Goal: Navigation & Orientation: Find specific page/section

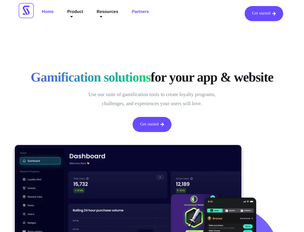
click at [153, 15] on link "Partners" at bounding box center [140, 13] width 26 height 15
click at [154, 3] on div "Get started Home Product Loyalty Elements Widgets Control Dashboard API Solutio…" at bounding box center [152, 13] width 268 height 27
click at [26, 13] on img at bounding box center [26, 10] width 15 height 15
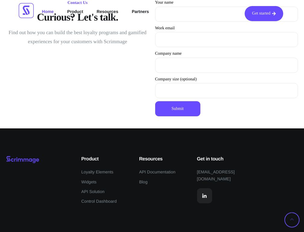
scroll to position [1807, 0]
click at [144, 179] on span "Blog" at bounding box center [143, 181] width 8 height 7
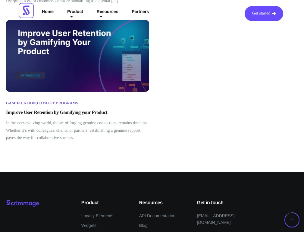
scroll to position [905, 0]
